Goal: Task Accomplishment & Management: Manage account settings

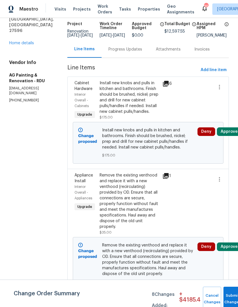
scroll to position [38, 0]
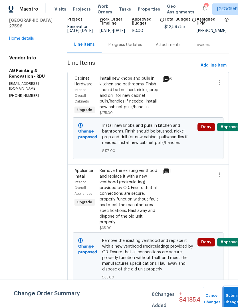
click at [231, 298] on button "Submit Changes" at bounding box center [232, 298] width 18 height 25
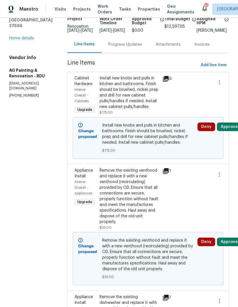
scroll to position [0, 0]
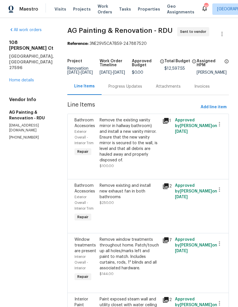
click at [29, 78] on link "Home details" at bounding box center [21, 80] width 25 height 4
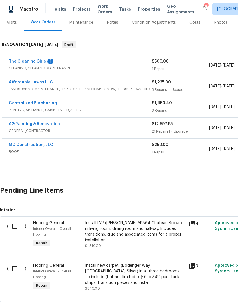
scroll to position [73, 0]
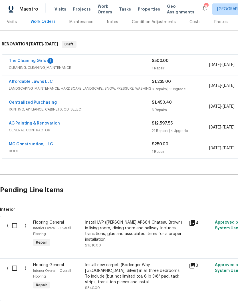
click at [13, 228] on input "checkbox" at bounding box center [17, 225] width 16 height 12
checkbox input "true"
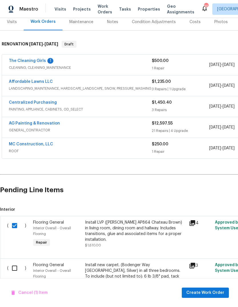
click at [15, 264] on input "checkbox" at bounding box center [17, 268] width 16 height 12
checkbox input "true"
click at [217, 293] on span "Create Work Order" at bounding box center [205, 292] width 38 height 7
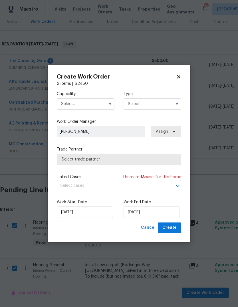
click at [99, 101] on input "text" at bounding box center [86, 103] width 58 height 11
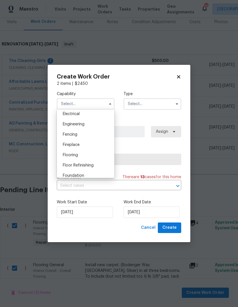
scroll to position [184, 0]
click at [77, 155] on div "Flooring" at bounding box center [85, 153] width 55 height 10
type input "Flooring"
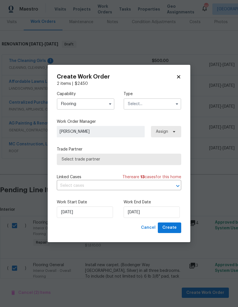
click at [176, 104] on icon "button" at bounding box center [177, 104] width 5 height 5
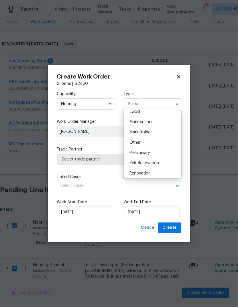
scroll to position [94, 0]
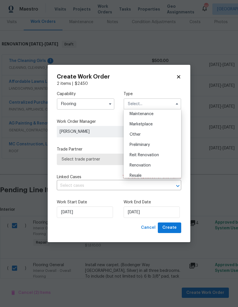
click at [146, 163] on span "Renovation" at bounding box center [140, 165] width 21 height 4
type input "Renovation"
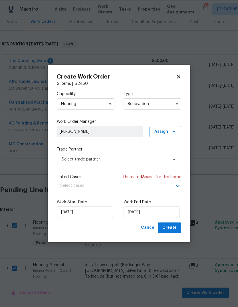
scroll to position [0, 0]
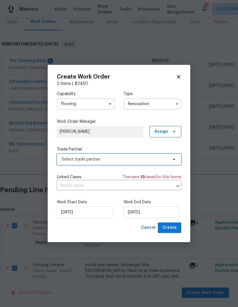
click at [144, 159] on span "Select trade partner" at bounding box center [115, 159] width 106 height 6
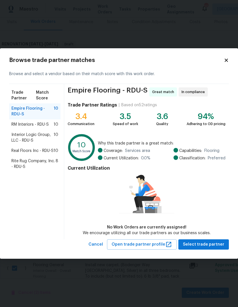
click at [55, 150] on span "10" at bounding box center [56, 151] width 5 height 6
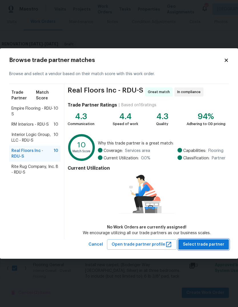
click at [211, 247] on span "Select trade partner" at bounding box center [203, 244] width 41 height 7
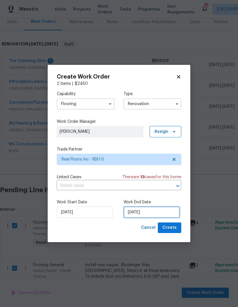
click at [149, 216] on input "8/15/2025" at bounding box center [152, 211] width 56 height 11
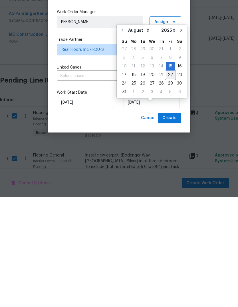
click at [167, 180] on div "22" at bounding box center [170, 184] width 9 height 8
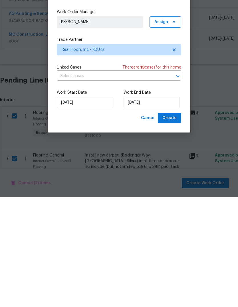
scroll to position [21, 0]
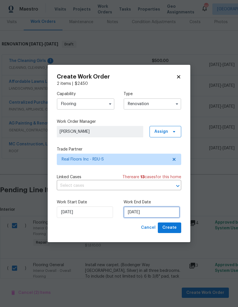
click at [151, 213] on input "8/22/2025" at bounding box center [152, 211] width 56 height 11
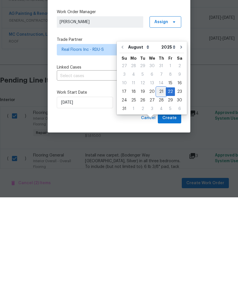
click at [160, 197] on div "21" at bounding box center [161, 201] width 9 height 8
type input "[DATE]"
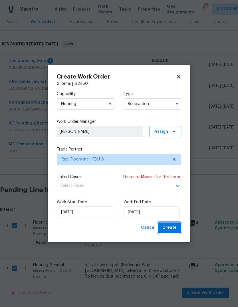
click at [173, 228] on span "Create" at bounding box center [169, 227] width 14 height 7
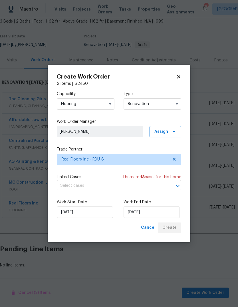
scroll to position [13, 0]
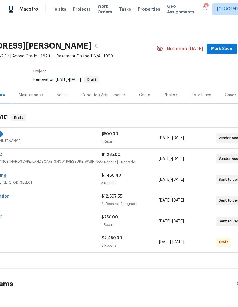
scroll to position [0, 96]
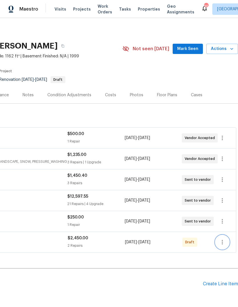
click at [221, 244] on icon "button" at bounding box center [222, 242] width 7 height 7
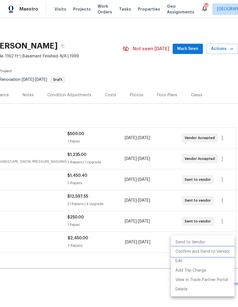
click at [198, 252] on li "Confirm and Send to Vendor" at bounding box center [203, 251] width 64 height 9
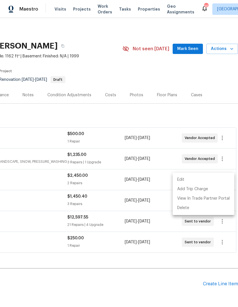
click at [215, 77] on div at bounding box center [119, 153] width 238 height 307
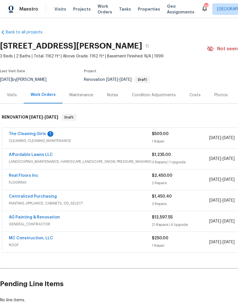
scroll to position [0, 0]
click at [26, 177] on link "Real Floors Inc" at bounding box center [23, 175] width 29 height 4
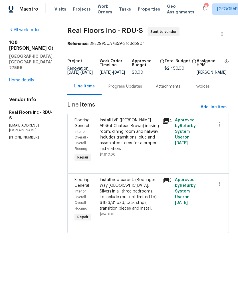
click at [133, 89] on div "Progress Updates" at bounding box center [125, 87] width 34 height 6
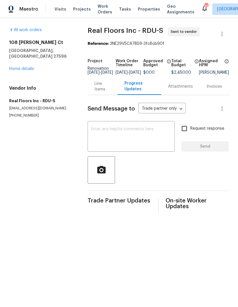
click at [133, 137] on textarea at bounding box center [131, 137] width 80 height 20
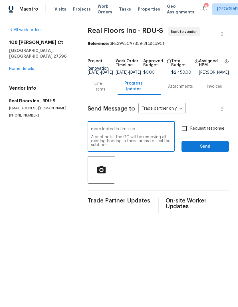
scroll to position [16, 0]
type textarea "Can we please look to measure this and provide the estimate as soon as possible…"
click at [185, 134] on input "Request response" at bounding box center [184, 128] width 12 height 12
checkbox input "true"
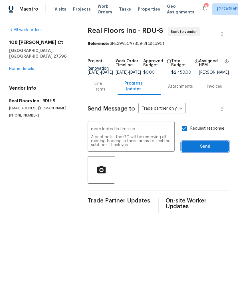
click at [219, 150] on span "Send" at bounding box center [205, 146] width 38 height 7
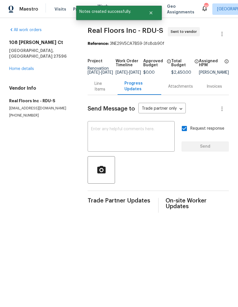
scroll to position [0, 0]
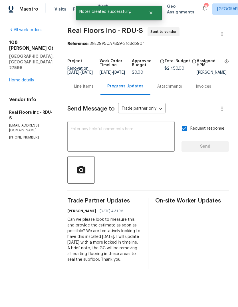
click at [30, 78] on link "Home details" at bounding box center [21, 80] width 25 height 4
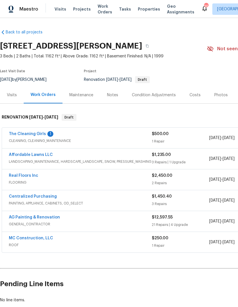
click at [112, 96] on div "Notes" at bounding box center [112, 95] width 11 height 6
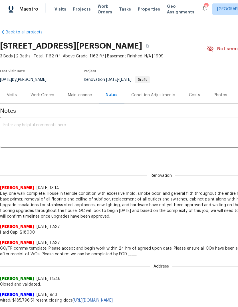
click at [124, 125] on textarea at bounding box center [161, 133] width 316 height 20
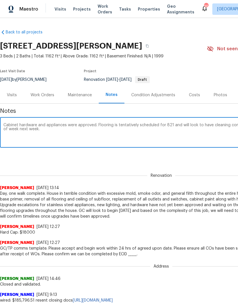
click at [196, 66] on section "108 Madeline Ct, Youngsville, NC 27596 3 Beds | 2 Baths | Total: 1162 ft² | Abo…" at bounding box center [161, 63] width 322 height 48
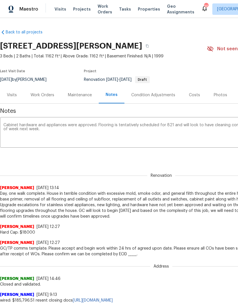
click at [193, 164] on div "Notes Cabinet hardware and appliances were approved. Flooring is tentatively sc…" at bounding box center [161, 306] width 322 height 404
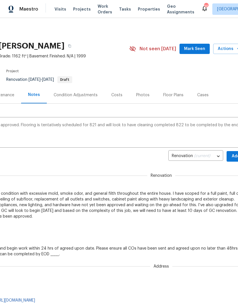
scroll to position [0, 79]
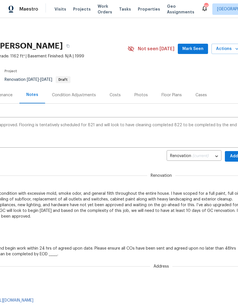
click at [172, 121] on div "Cabinet hardware and appliances were approved. Flooring is tentatively schedule…" at bounding box center [82, 132] width 322 height 29
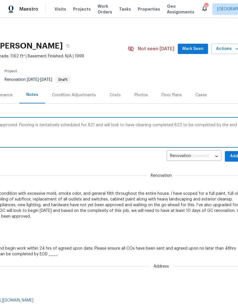
click at [172, 121] on div "Cabinet hardware and appliances were approved. Flooring is tentatively schedule…" at bounding box center [82, 132] width 322 height 29
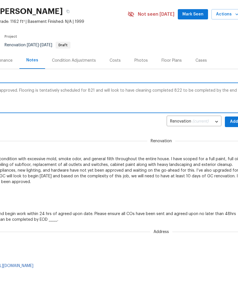
scroll to position [0, 0]
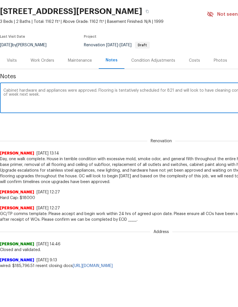
click at [169, 123] on textarea "Cabinet hardware and appliances were approved. Flooring is tentatively schedule…" at bounding box center [161, 133] width 316 height 20
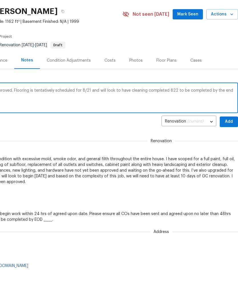
scroll to position [0, 84]
click at [173, 123] on textarea "Cabinet hardware and appliances were approved. Flooring is tentatively schedule…" at bounding box center [77, 133] width 316 height 20
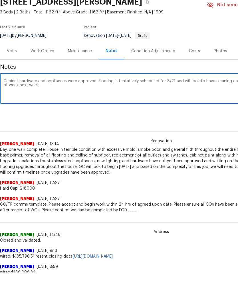
scroll to position [9, 0]
click at [48, 114] on textarea "Cabinet hardware and appliances were approved. Flooring is tentatively schedule…" at bounding box center [161, 124] width 316 height 20
click at [209, 114] on textarea "Cabinet hardware and appliances were approved. Flooring is tentatively schedule…" at bounding box center [161, 124] width 316 height 20
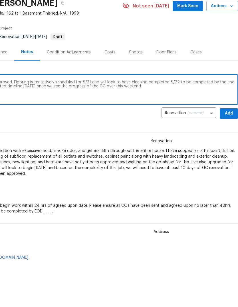
scroll to position [8, 84]
type textarea "Cabinet hardware and appliances were approved. Flooring is tentatively schedule…"
click at [229, 144] on span "Add" at bounding box center [228, 147] width 9 height 7
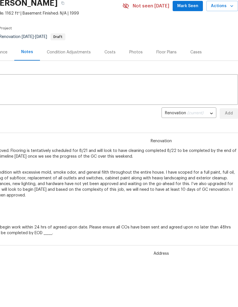
click at [223, 40] on section "108 Madeline Ct, Youngsville, NC 27596 3 Beds | 2 Baths | Total: 1162 ft² | Abo…" at bounding box center [77, 20] width 322 height 48
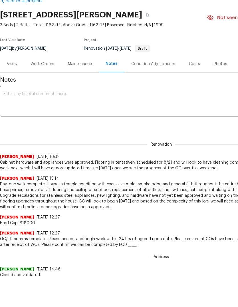
scroll to position [0, 0]
click at [203, 34] on section "108 Madeline Ct, Youngsville, NC 27596 3 Beds | 2 Baths | Total: 1162 ft² | Abo…" at bounding box center [161, 32] width 322 height 48
